Goal: Information Seeking & Learning: Check status

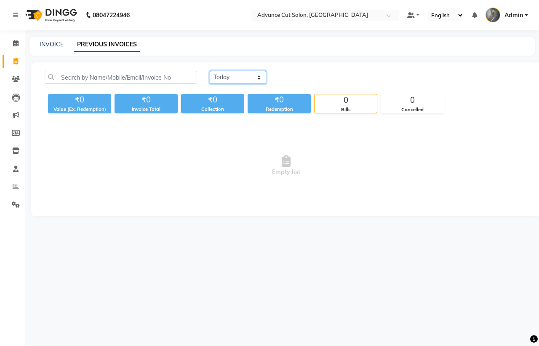
click at [218, 79] on select "[DATE] [DATE] Custom Range" at bounding box center [238, 77] width 56 height 13
select select "[DATE]"
click at [210, 71] on select "[DATE] [DATE] Custom Range" at bounding box center [238, 77] width 56 height 13
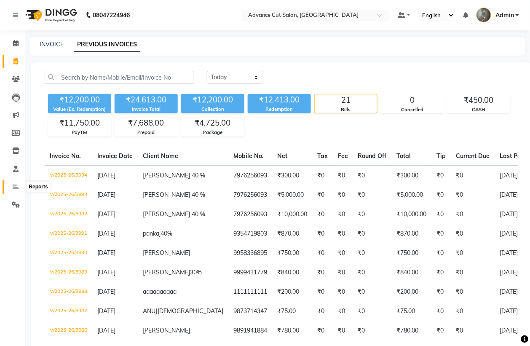
click at [17, 185] on icon at bounding box center [16, 186] width 6 height 6
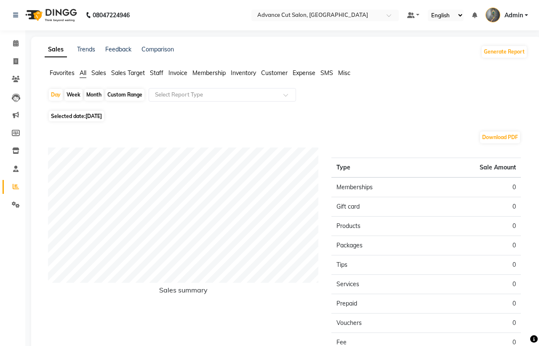
click at [62, 114] on span "Selected date: [DATE]" at bounding box center [76, 116] width 55 height 11
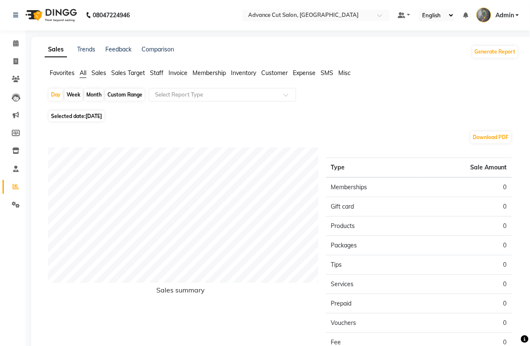
select select "9"
select select "2025"
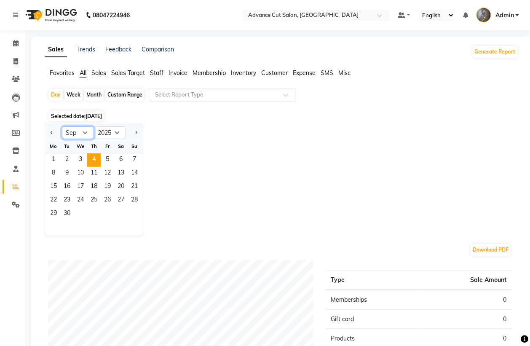
click at [85, 136] on select "Jan Feb Mar Apr May Jun [DATE] Aug Sep Oct Nov Dec" at bounding box center [78, 132] width 32 height 13
select select "8"
click at [62, 127] on select "Jan Feb Mar Apr May Jun [DATE] Aug Sep Oct Nov Dec" at bounding box center [78, 132] width 32 height 13
click at [107, 162] on span "1" at bounding box center [107, 159] width 13 height 13
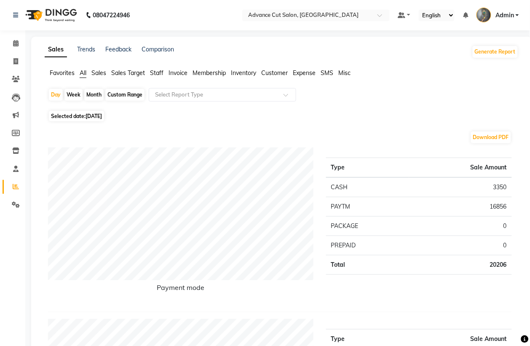
click at [104, 121] on span "Selected date: [DATE]" at bounding box center [76, 116] width 55 height 11
select select "8"
select select "2025"
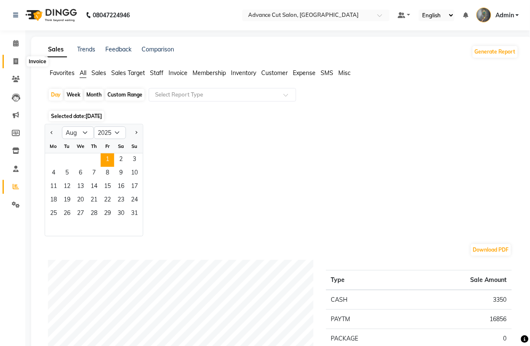
click at [18, 62] on span at bounding box center [15, 62] width 15 height 10
select select "service"
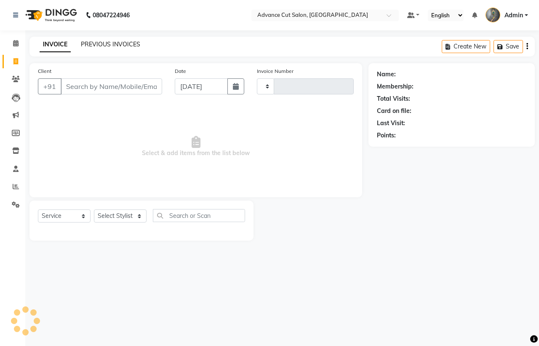
click at [98, 45] on link "PREVIOUS INVOICES" at bounding box center [110, 44] width 59 height 8
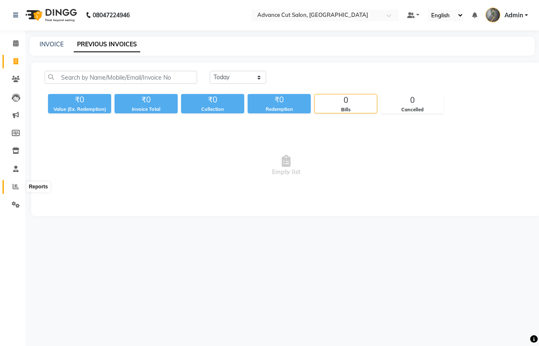
click at [17, 188] on icon at bounding box center [16, 186] width 6 height 6
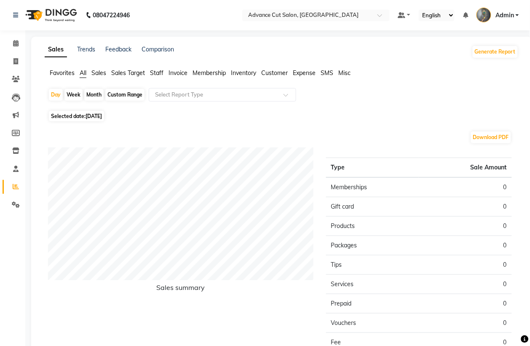
click at [87, 118] on span "[DATE]" at bounding box center [93, 116] width 16 height 6
select select "9"
select select "2025"
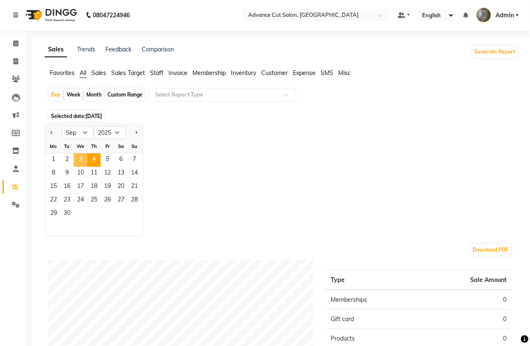
click at [80, 161] on span "3" at bounding box center [80, 159] width 13 height 13
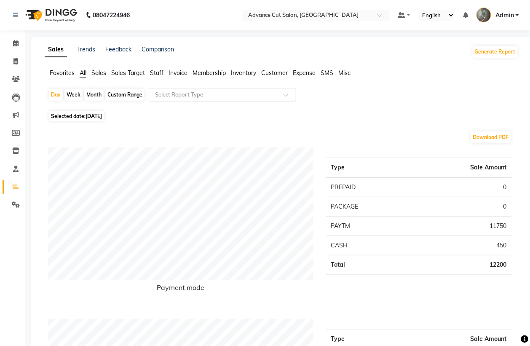
click at [97, 77] on li "Sales" at bounding box center [98, 73] width 15 height 9
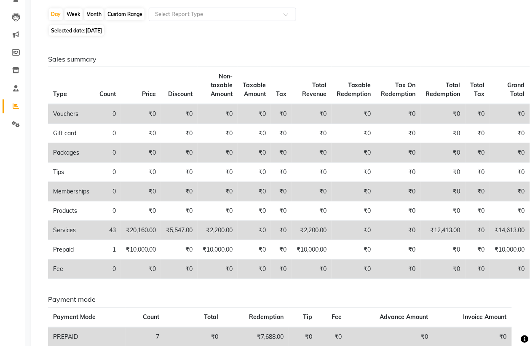
scroll to position [80, 0]
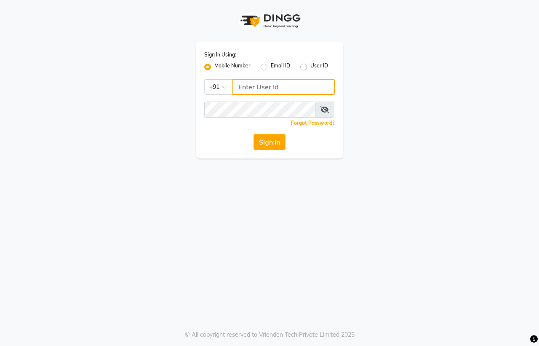
type input "9491146000"
click at [263, 135] on button "Sign In" at bounding box center [269, 142] width 32 height 16
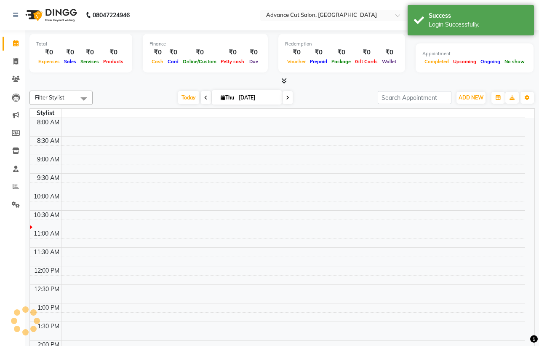
select select "en"
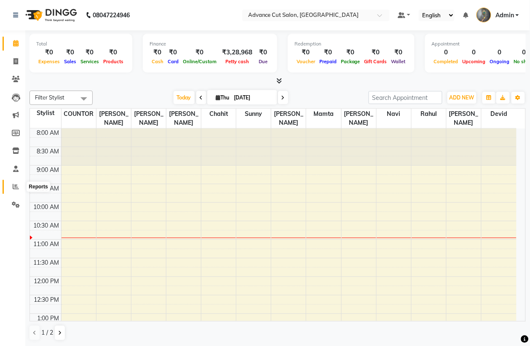
click at [8, 185] on span at bounding box center [15, 187] width 15 height 10
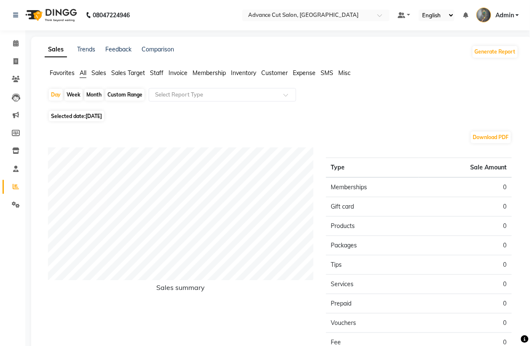
click at [102, 119] on span "[DATE]" at bounding box center [93, 116] width 16 height 6
select select "9"
select select "2025"
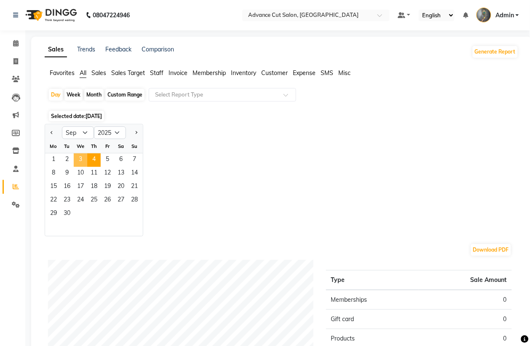
click at [79, 159] on span "3" at bounding box center [80, 159] width 13 height 13
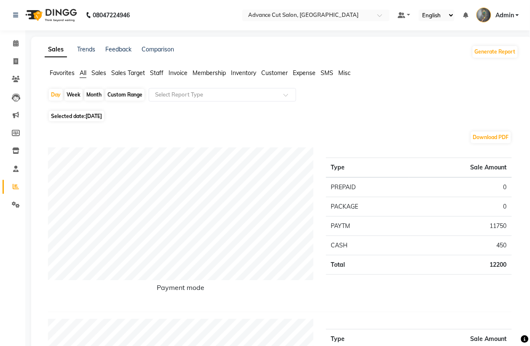
click at [99, 73] on span "Sales" at bounding box center [98, 73] width 15 height 8
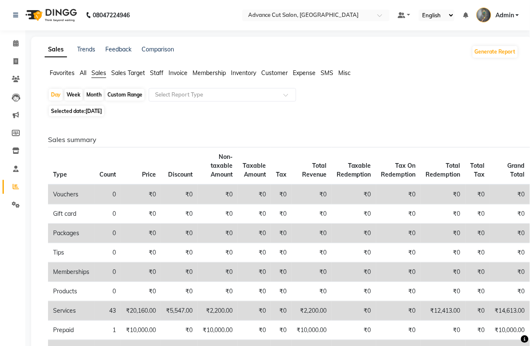
scroll to position [158, 0]
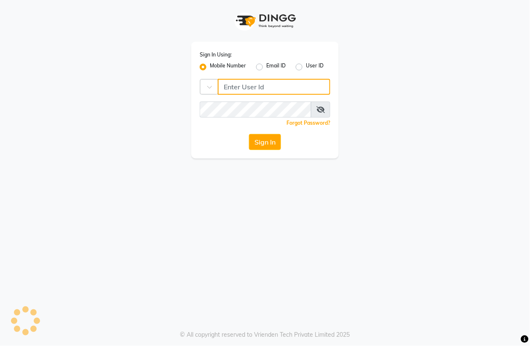
type input "9491146000"
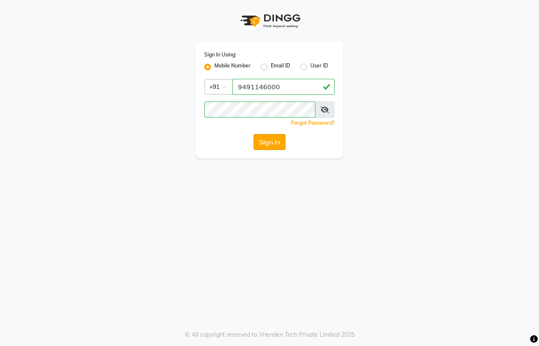
click at [262, 140] on button "Sign In" at bounding box center [269, 142] width 32 height 16
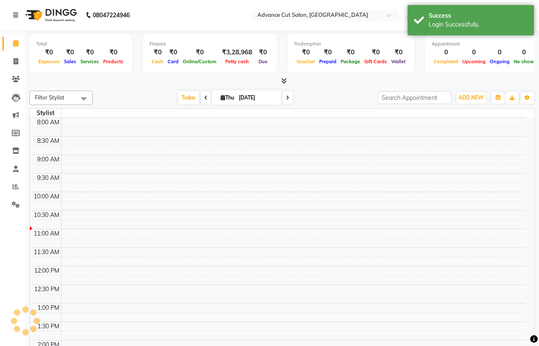
select select "en"
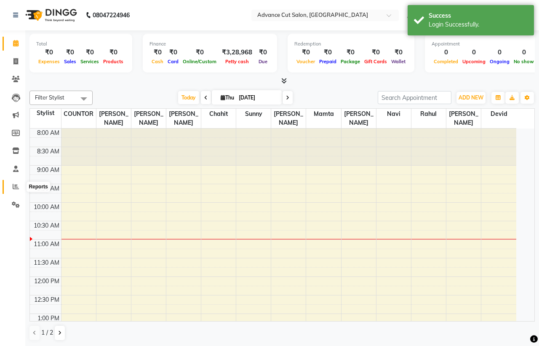
click at [16, 184] on icon at bounding box center [16, 186] width 6 height 6
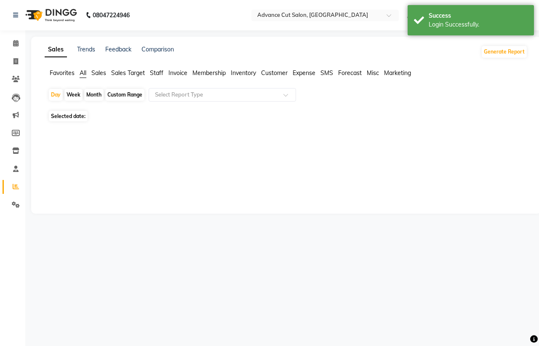
click at [80, 119] on span "Selected date:" at bounding box center [68, 116] width 39 height 11
select select "9"
select select "2025"
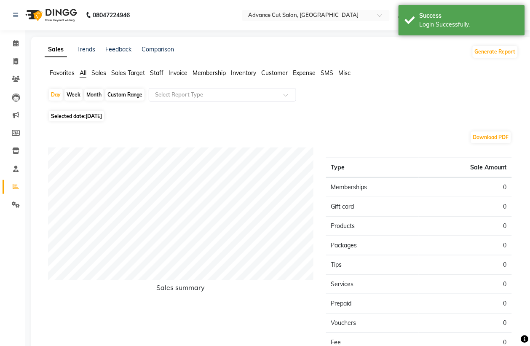
click at [93, 114] on span "[DATE]" at bounding box center [93, 116] width 16 height 6
select select "9"
select select "2025"
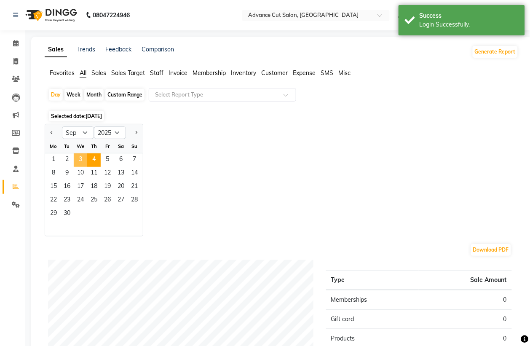
click at [81, 158] on span "3" at bounding box center [80, 159] width 13 height 13
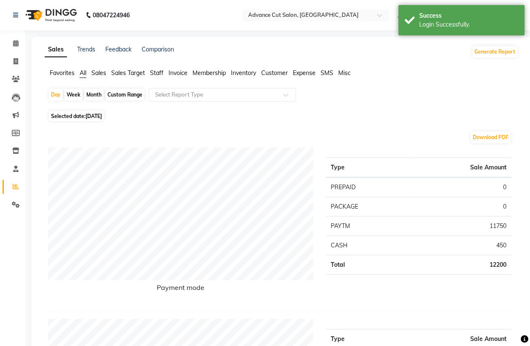
click at [101, 75] on span "Sales" at bounding box center [98, 73] width 15 height 8
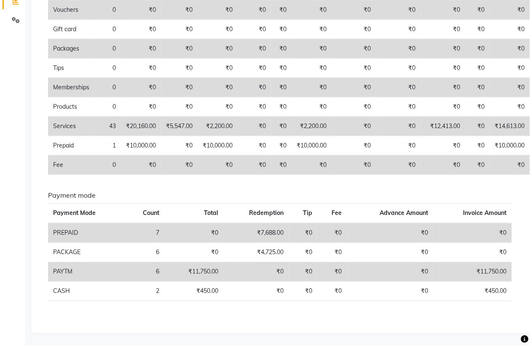
scroll to position [27, 0]
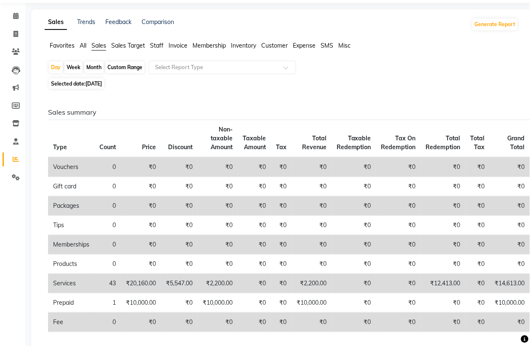
click at [84, 88] on span "Selected date: [DATE]" at bounding box center [76, 83] width 55 height 11
select select "9"
select select "2025"
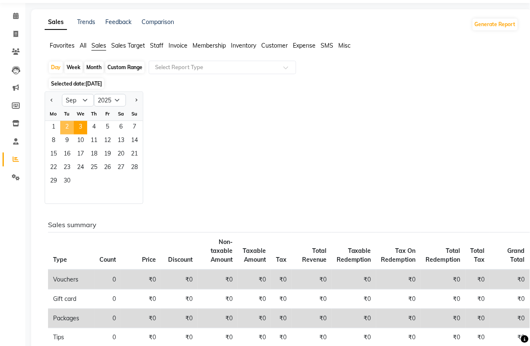
click at [69, 128] on span "2" at bounding box center [66, 127] width 13 height 13
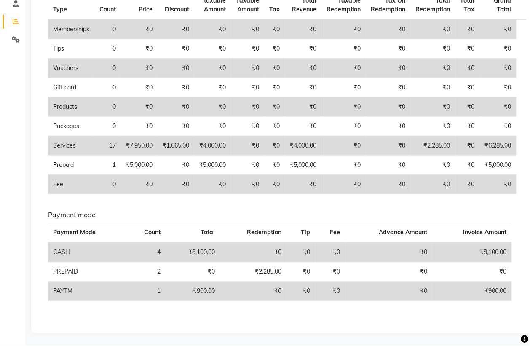
scroll to position [60, 0]
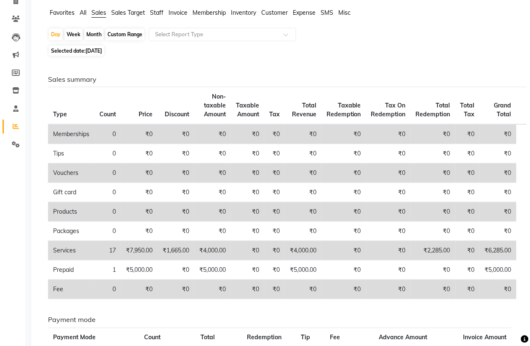
click at [102, 49] on span "[DATE]" at bounding box center [93, 51] width 16 height 6
select select "9"
select select "2025"
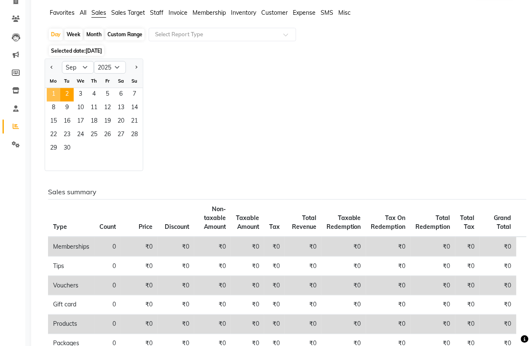
click at [56, 94] on span "1" at bounding box center [53, 94] width 13 height 13
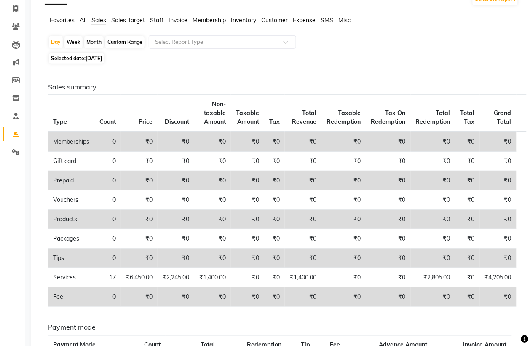
scroll to position [0, 0]
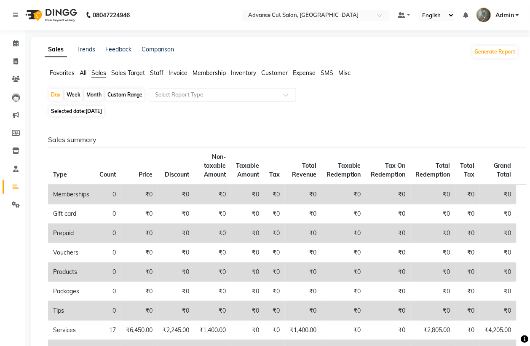
click at [102, 112] on span "[DATE]" at bounding box center [93, 111] width 16 height 6
select select "9"
select select "2025"
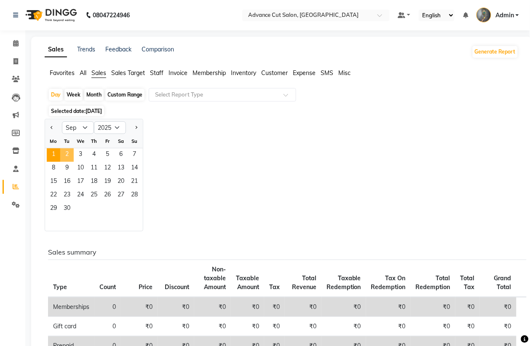
click at [64, 152] on span "2" at bounding box center [66, 154] width 13 height 13
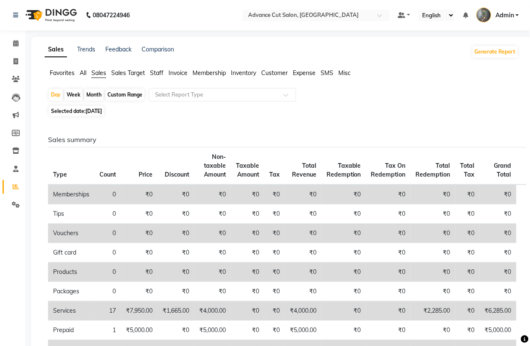
click at [96, 106] on span "Selected date: [DATE]" at bounding box center [76, 111] width 55 height 11
select select "9"
select select "2025"
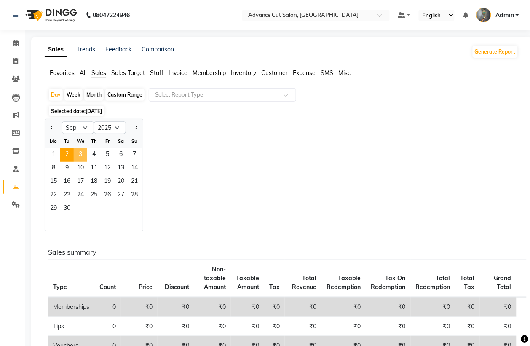
click at [81, 154] on span "3" at bounding box center [80, 154] width 13 height 13
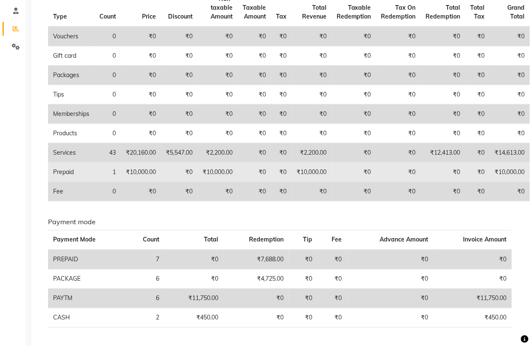
scroll to position [53, 0]
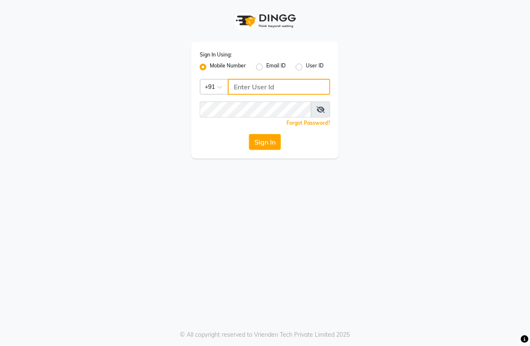
type input "9491146000"
